Goal: Find specific page/section: Find specific page/section

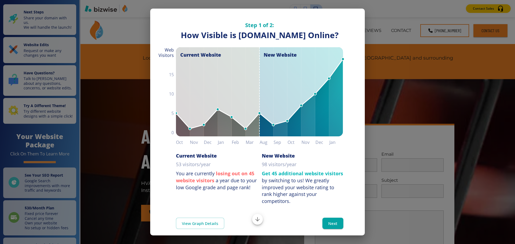
click at [259, 194] on div "New Website 98 visitors/year Get 45 additional website visitors by switching to…" at bounding box center [300, 176] width 86 height 56
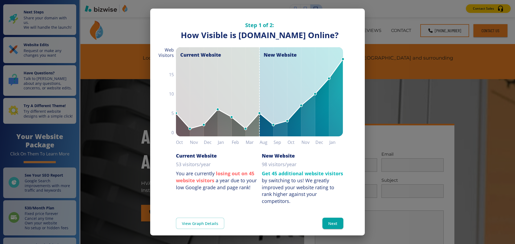
scroll to position [26, 0]
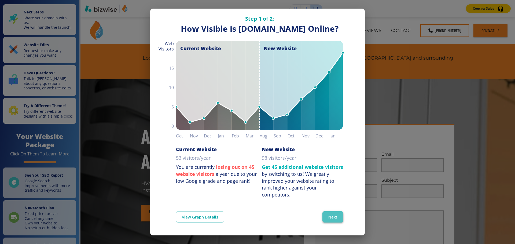
click at [332, 218] on button "Next" at bounding box center [332, 216] width 21 height 11
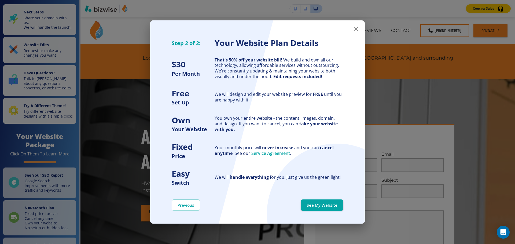
click at [242, 197] on div "Previous See My Website" at bounding box center [257, 204] width 215 height 37
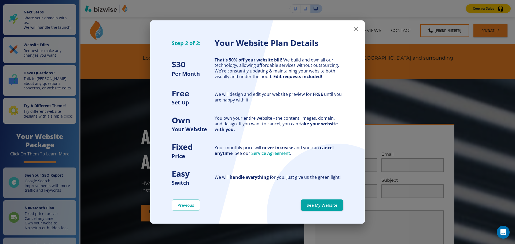
click at [244, 199] on div "Previous See My Website" at bounding box center [257, 204] width 215 height 37
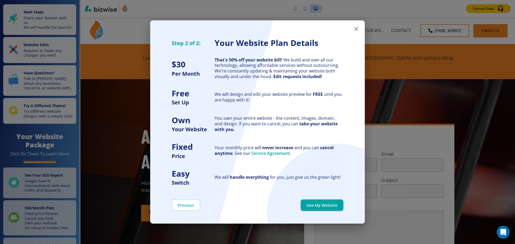
click at [285, 206] on div "Previous See My Website" at bounding box center [257, 204] width 215 height 37
click at [321, 202] on button "See My Website" at bounding box center [322, 204] width 43 height 11
